Goal: Information Seeking & Learning: Learn about a topic

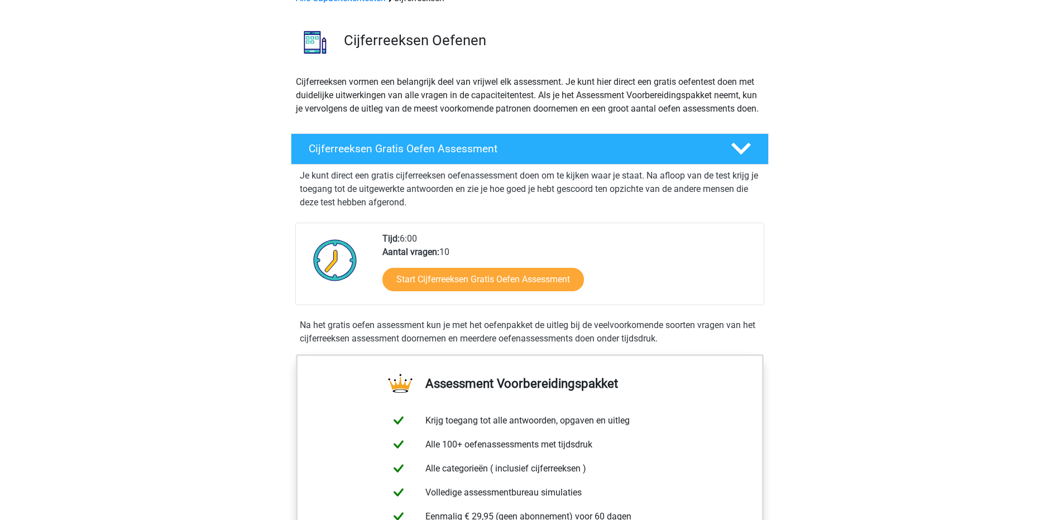
scroll to position [56, 0]
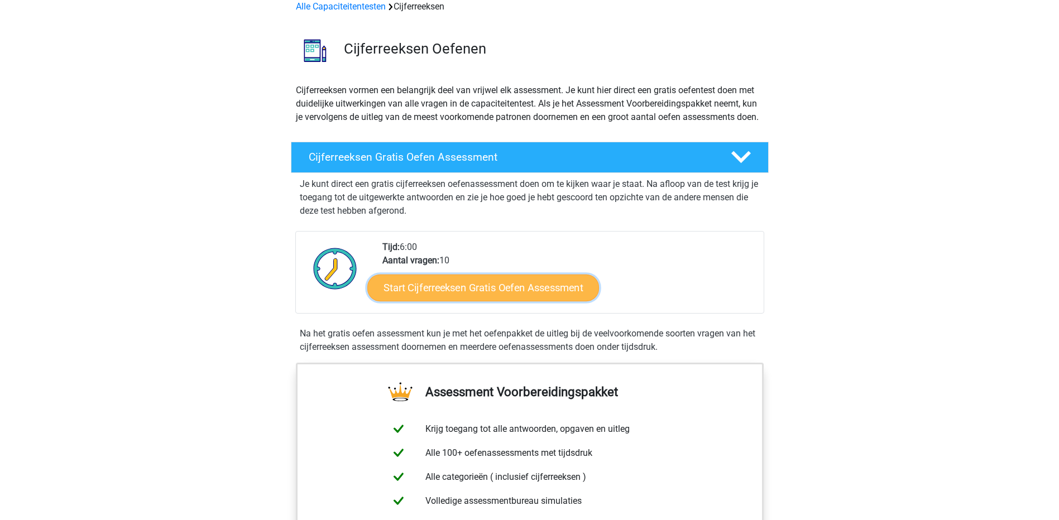
click at [488, 295] on link "Start Cijferreeksen Gratis Oefen Assessment" at bounding box center [483, 287] width 232 height 27
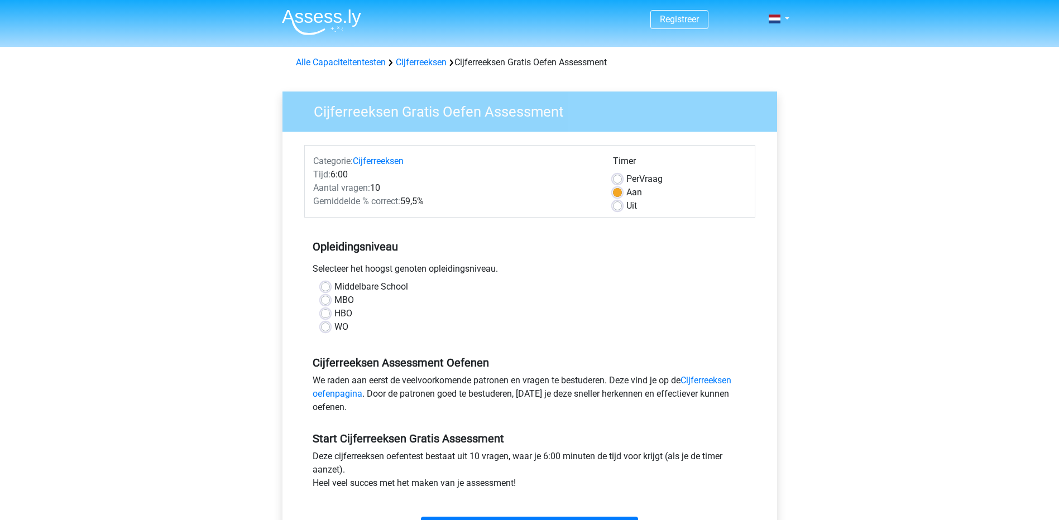
click at [334, 296] on label "MBO" at bounding box center [344, 300] width 20 height 13
click at [326, 296] on input "MBO" at bounding box center [325, 299] width 9 height 11
radio input "true"
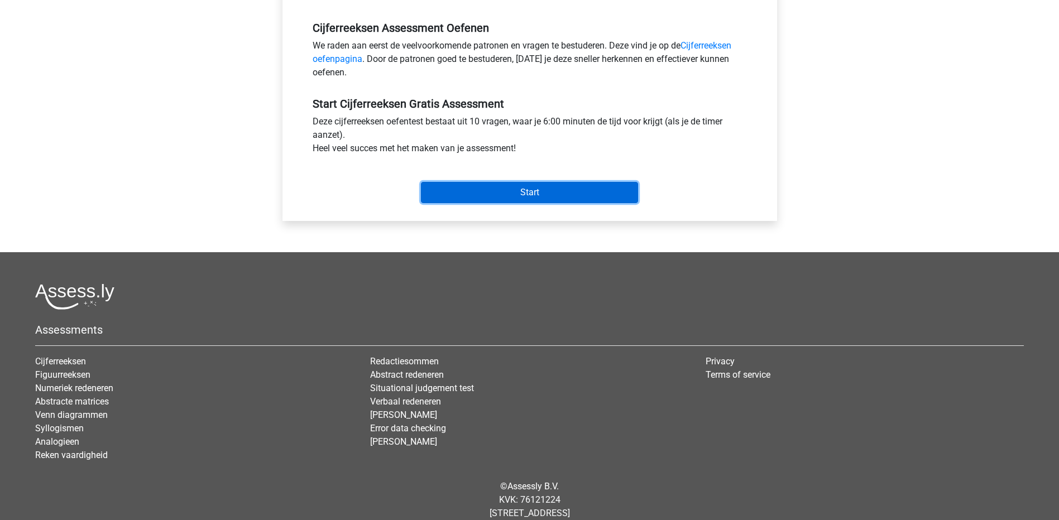
click at [543, 199] on input "Start" at bounding box center [529, 192] width 217 height 21
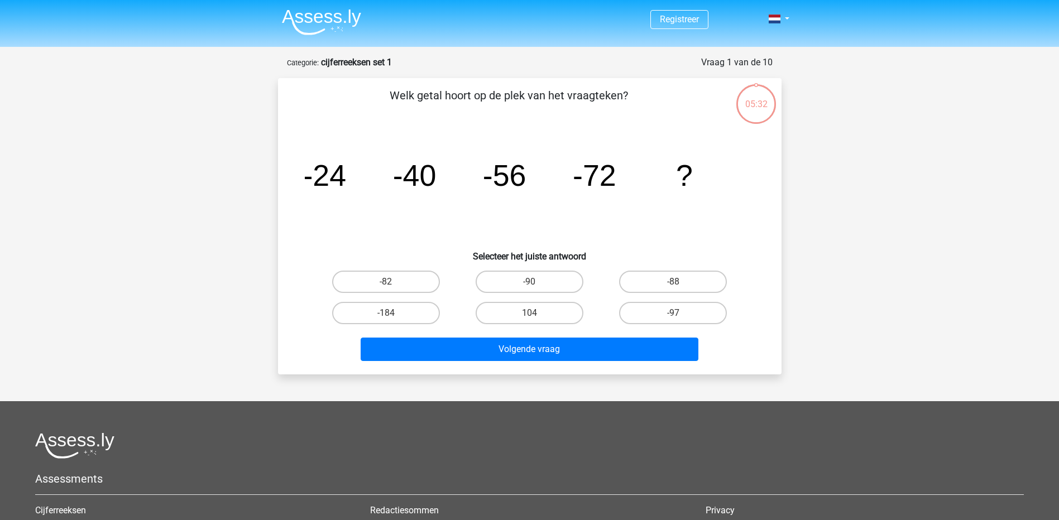
click at [679, 282] on input "-88" at bounding box center [676, 285] width 7 height 7
radio input "true"
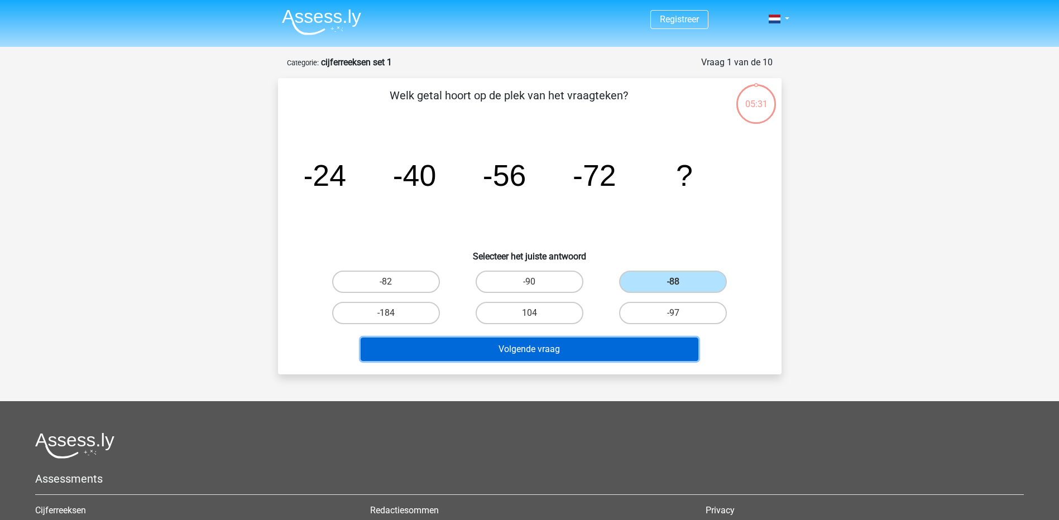
click at [624, 347] on button "Volgende vraag" at bounding box center [529, 349] width 338 height 23
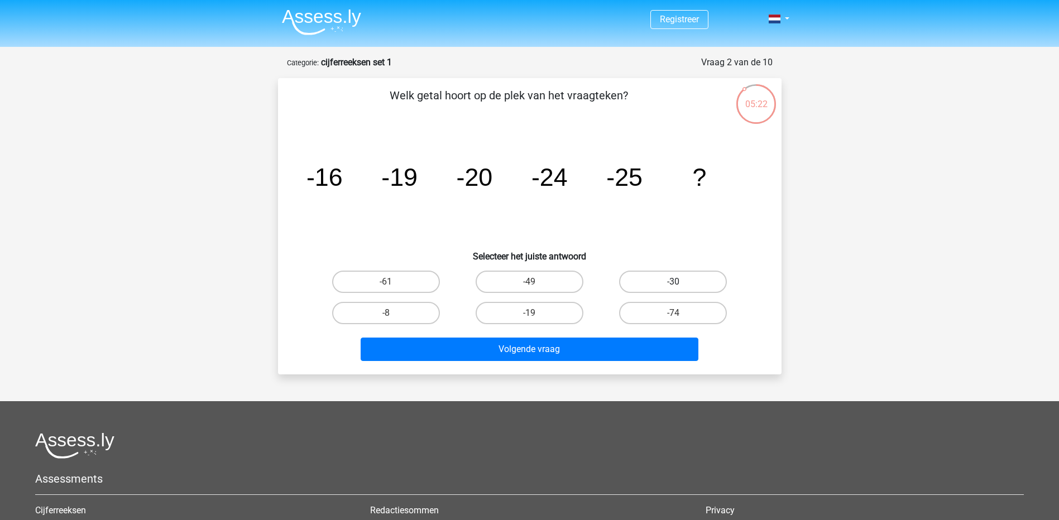
click at [661, 279] on label "-30" at bounding box center [673, 282] width 108 height 22
click at [673, 282] on input "-30" at bounding box center [676, 285] width 7 height 7
radio input "true"
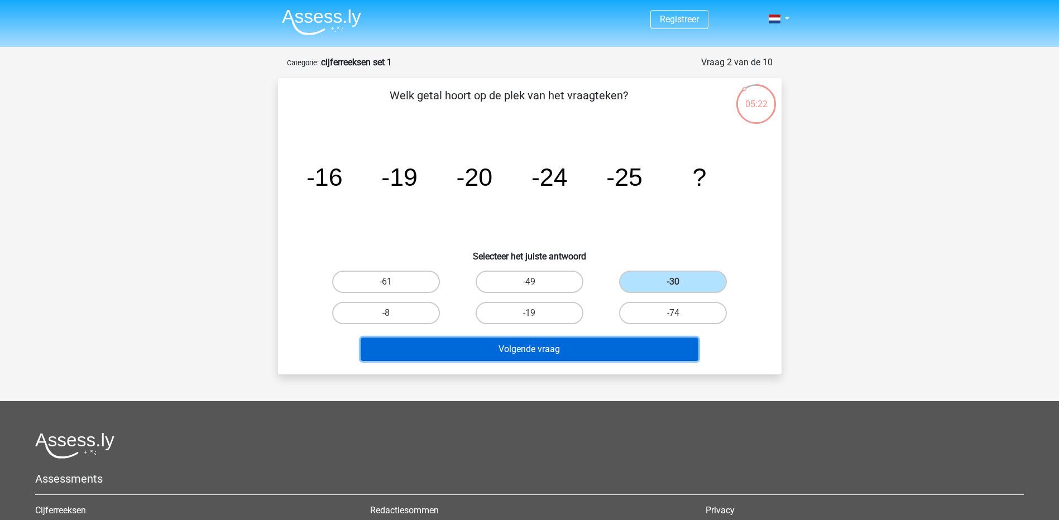
click at [588, 349] on button "Volgende vraag" at bounding box center [529, 349] width 338 height 23
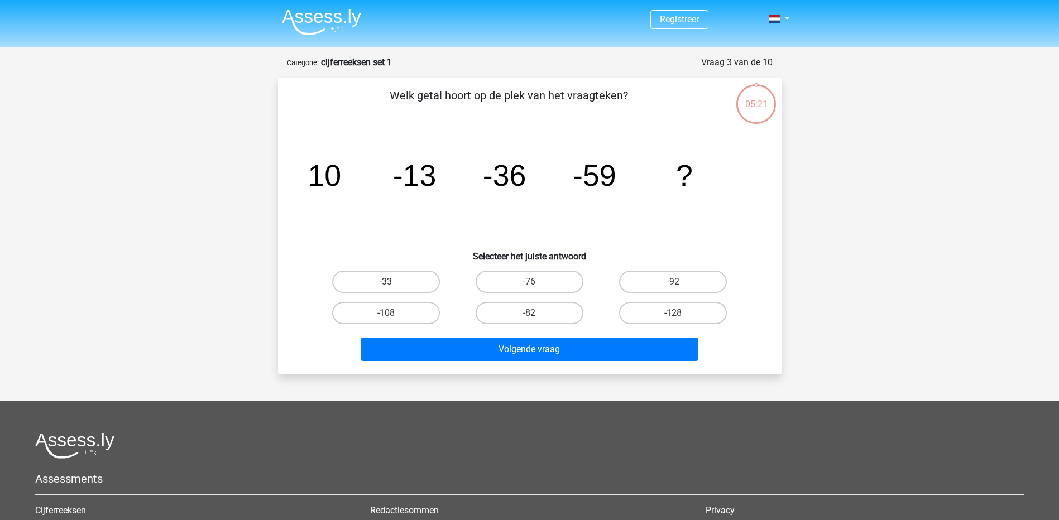
scroll to position [56, 0]
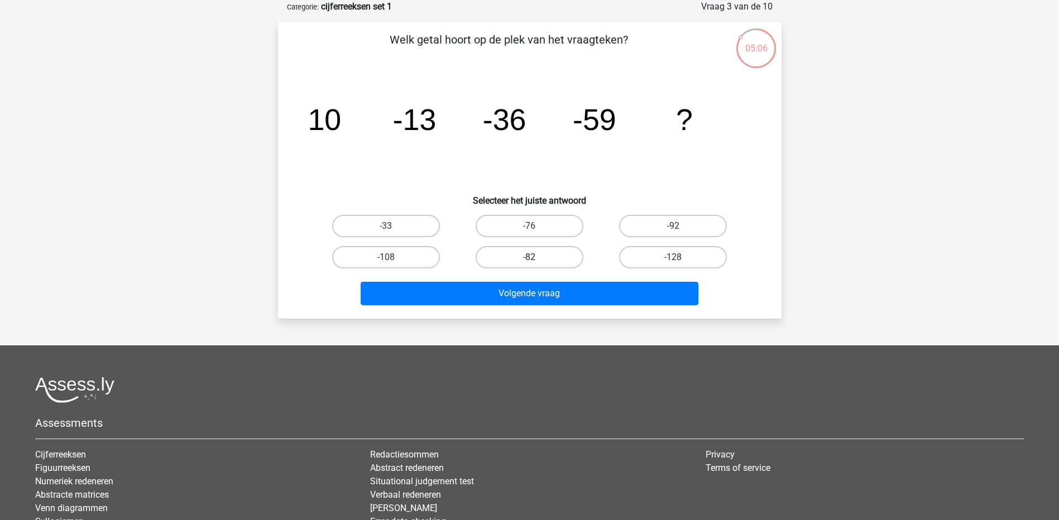
click at [549, 259] on label "-82" at bounding box center [529, 257] width 108 height 22
click at [536, 259] on input "-82" at bounding box center [532, 260] width 7 height 7
radio input "true"
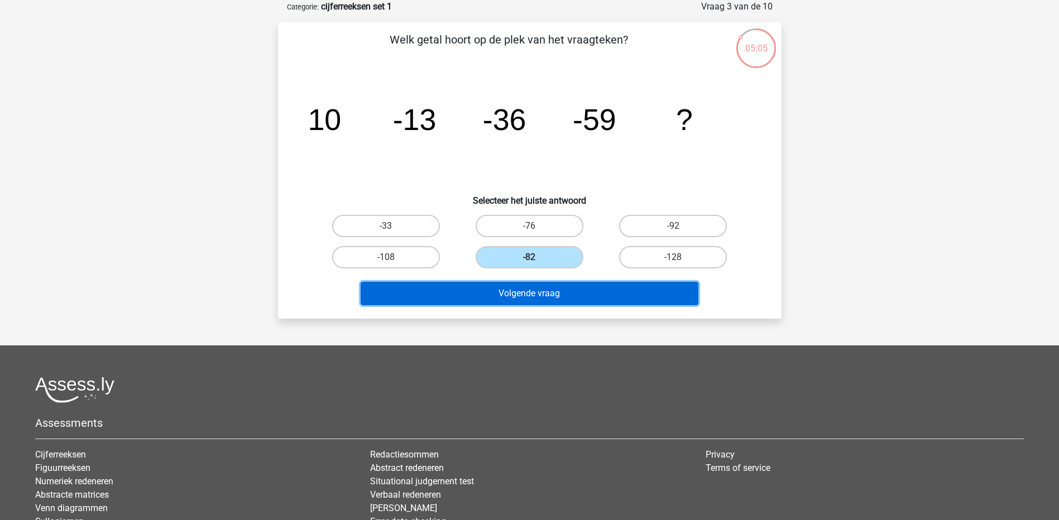
click at [541, 292] on button "Volgende vraag" at bounding box center [529, 293] width 338 height 23
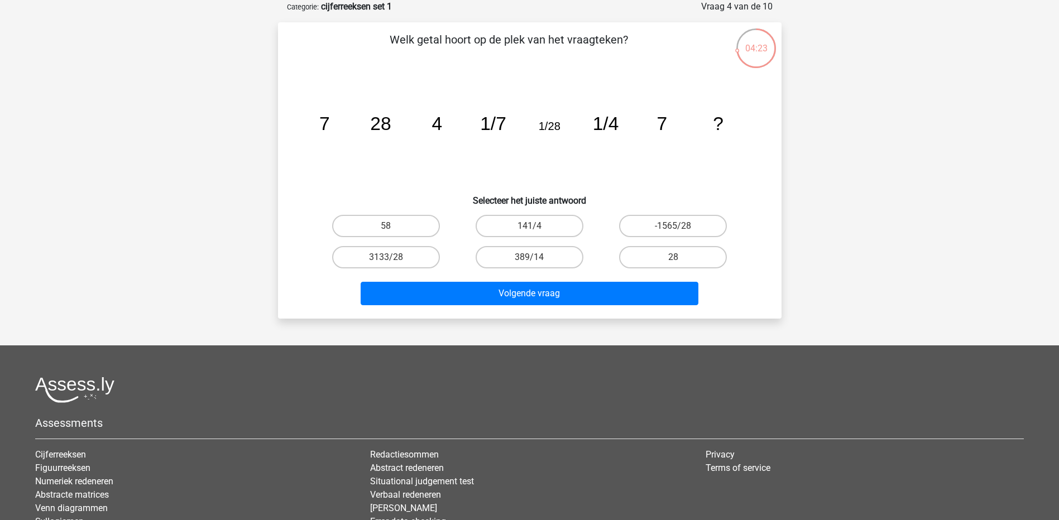
click at [662, 156] on icon "image/svg+xml 7 28 4 1/7 1/28 1/4 7 ?" at bounding box center [530, 130] width 450 height 113
click at [681, 153] on icon "image/svg+xml 7 28 4 1/7 1/28 1/4 7 ?" at bounding box center [530, 130] width 450 height 113
click at [671, 245] on div "28" at bounding box center [672, 257] width 143 height 31
click at [665, 257] on label "28" at bounding box center [673, 257] width 108 height 22
click at [673, 257] on input "28" at bounding box center [676, 260] width 7 height 7
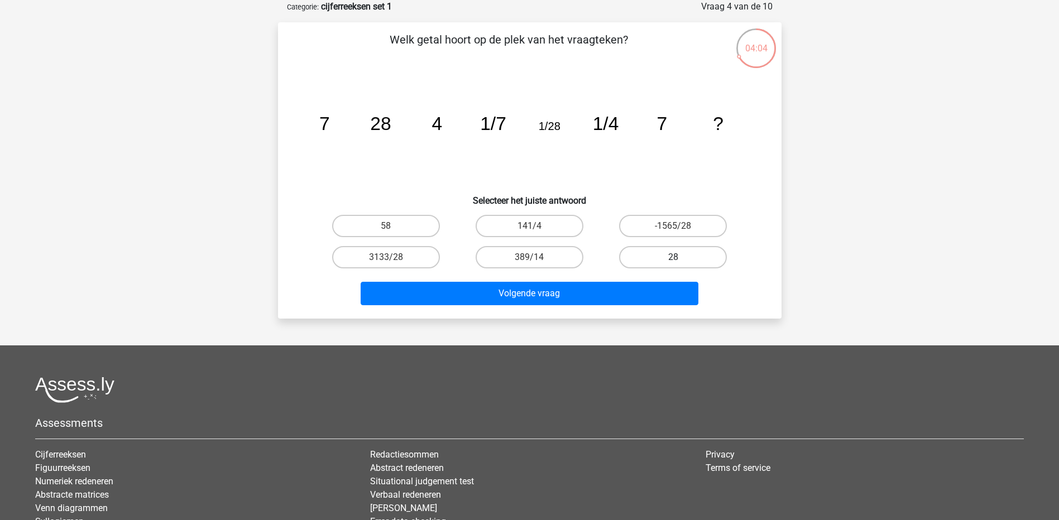
radio input "true"
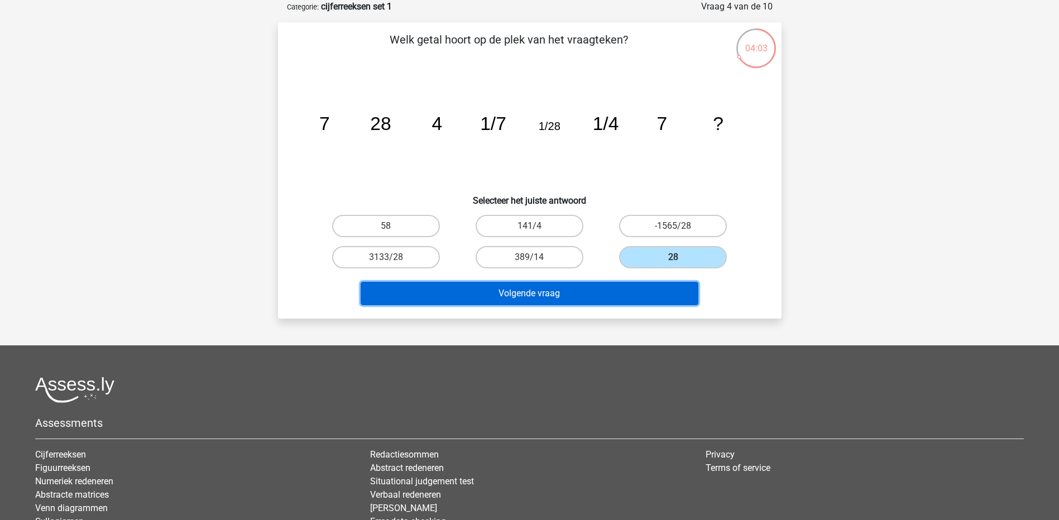
click at [626, 297] on button "Volgende vraag" at bounding box center [529, 293] width 338 height 23
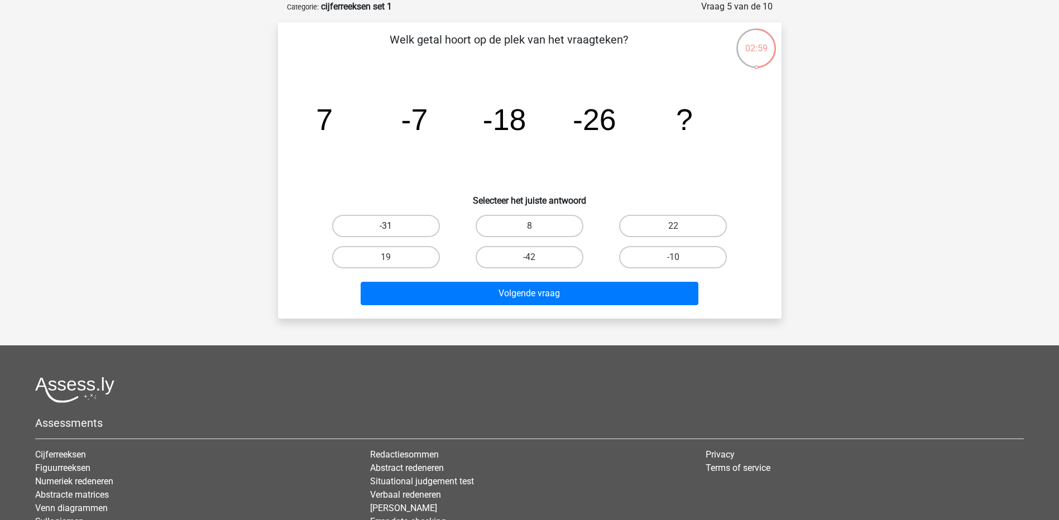
click at [408, 228] on label "-31" at bounding box center [386, 226] width 108 height 22
click at [393, 228] on input "-31" at bounding box center [389, 229] width 7 height 7
radio input "true"
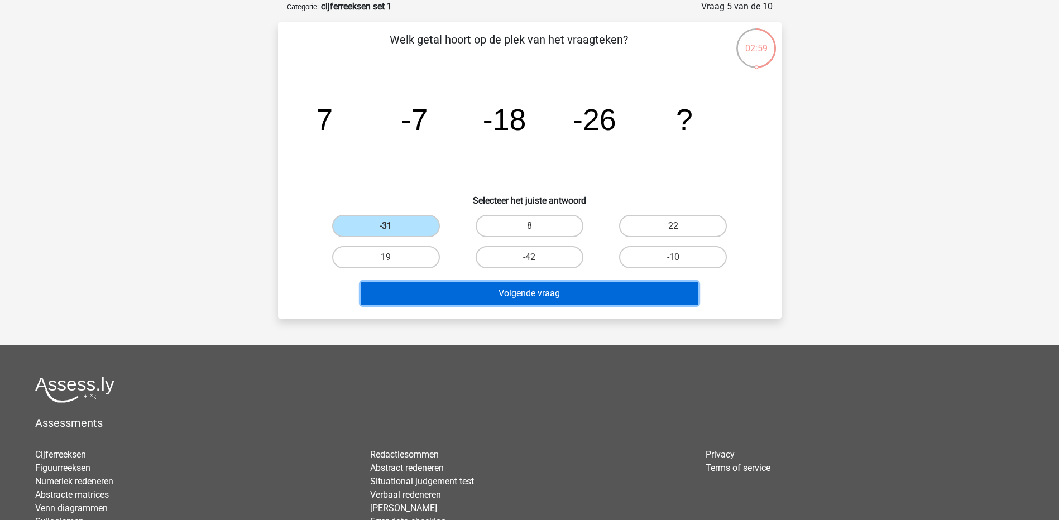
click at [501, 303] on button "Volgende vraag" at bounding box center [529, 293] width 338 height 23
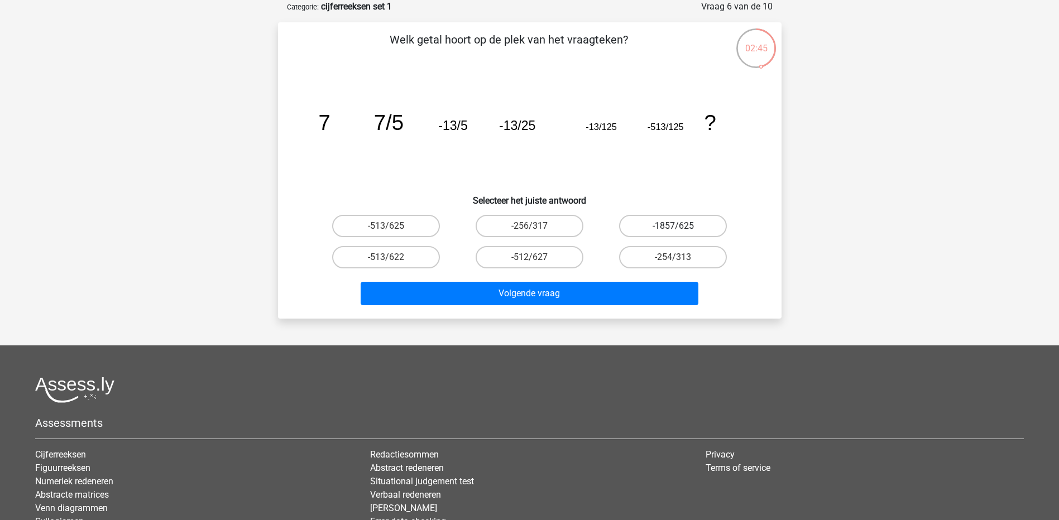
click at [662, 224] on label "-1857/625" at bounding box center [673, 226] width 108 height 22
click at [673, 226] on input "-1857/625" at bounding box center [676, 229] width 7 height 7
radio input "true"
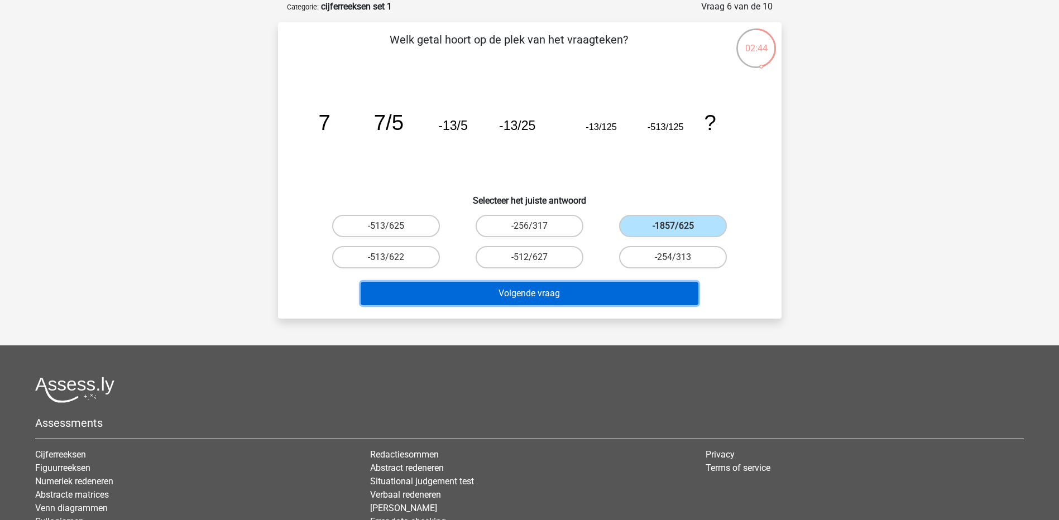
click at [607, 285] on button "Volgende vraag" at bounding box center [529, 293] width 338 height 23
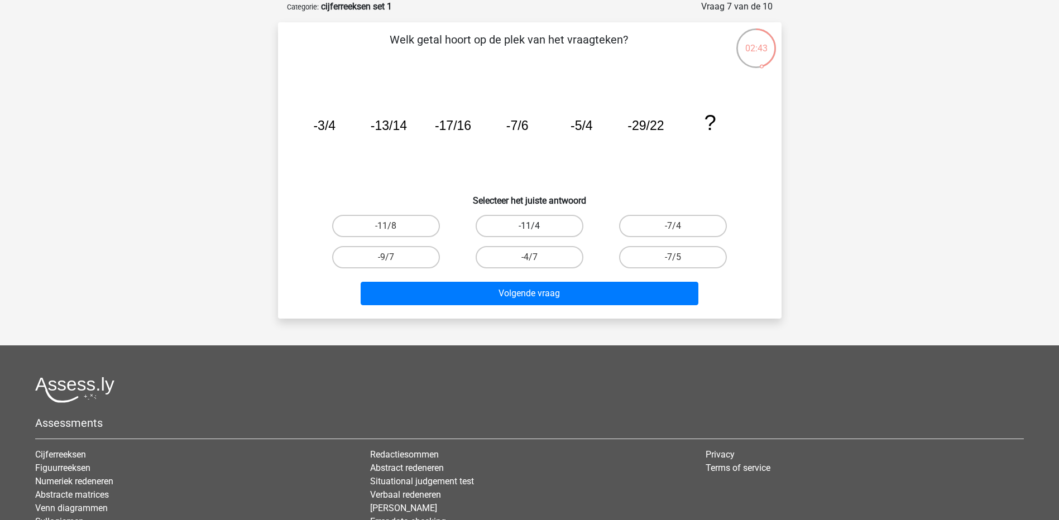
click at [559, 229] on label "-11/4" at bounding box center [529, 226] width 108 height 22
click at [536, 229] on input "-11/4" at bounding box center [532, 229] width 7 height 7
radio input "true"
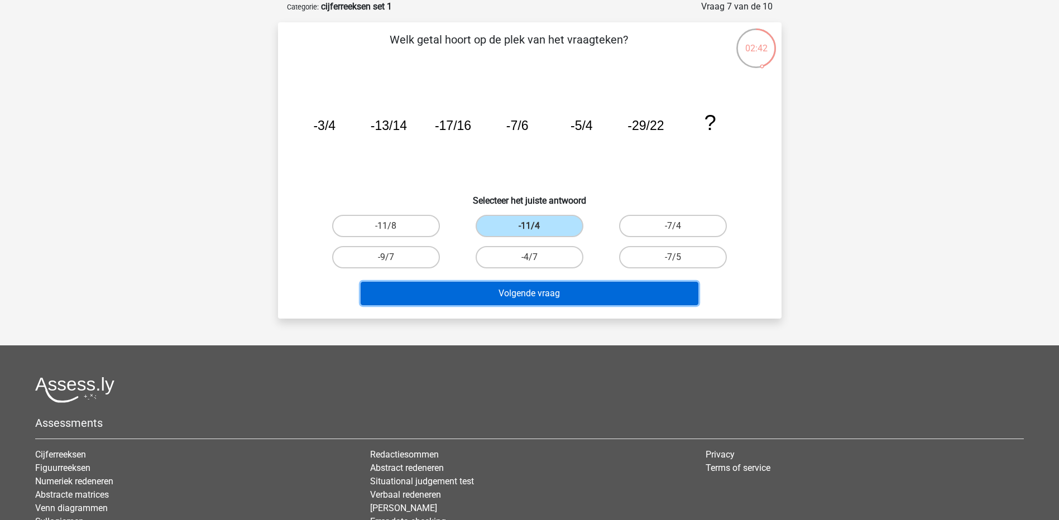
click at [565, 288] on button "Volgende vraag" at bounding box center [529, 293] width 338 height 23
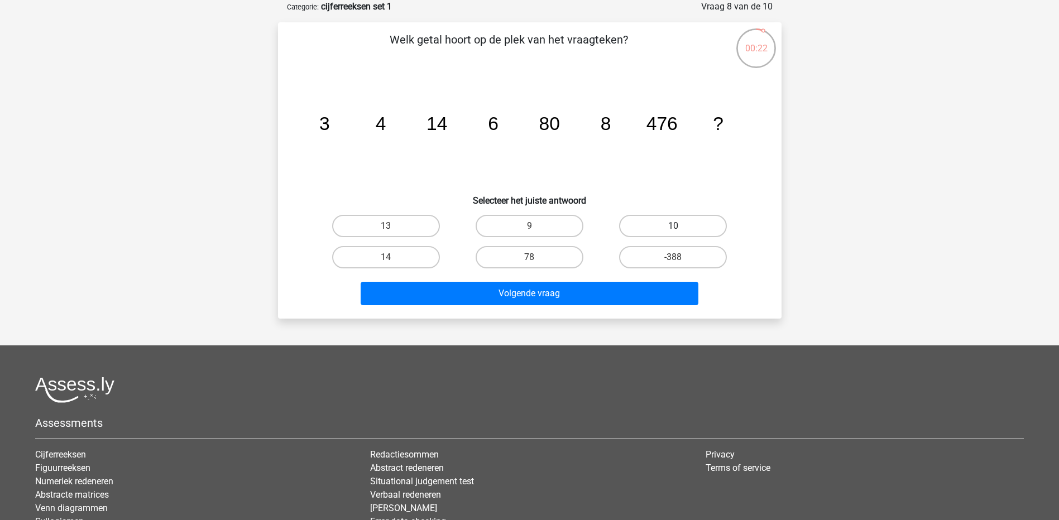
click at [641, 227] on label "10" at bounding box center [673, 226] width 108 height 22
click at [673, 227] on input "10" at bounding box center [676, 229] width 7 height 7
radio input "true"
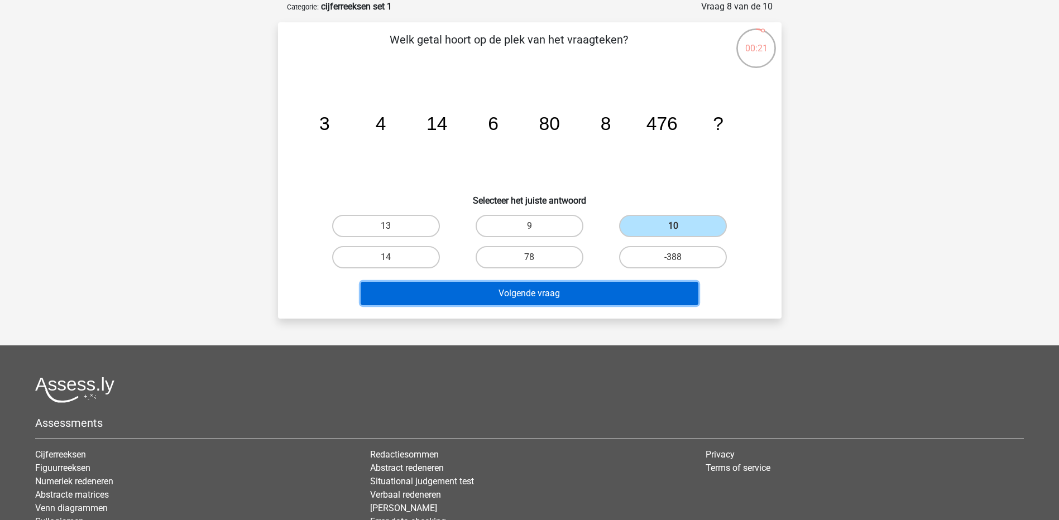
click at [580, 290] on button "Volgende vraag" at bounding box center [529, 293] width 338 height 23
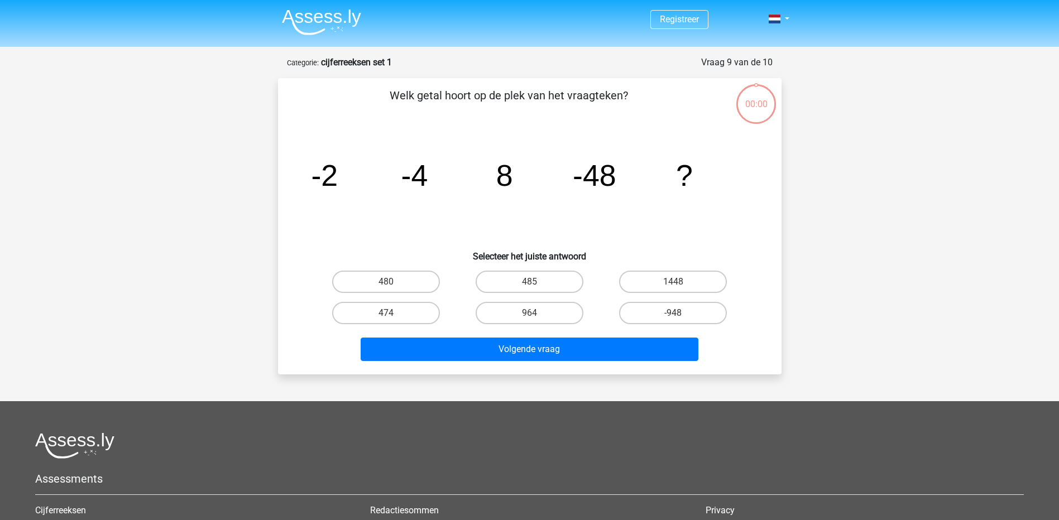
scroll to position [56, 0]
